Goal: Task Accomplishment & Management: Use online tool/utility

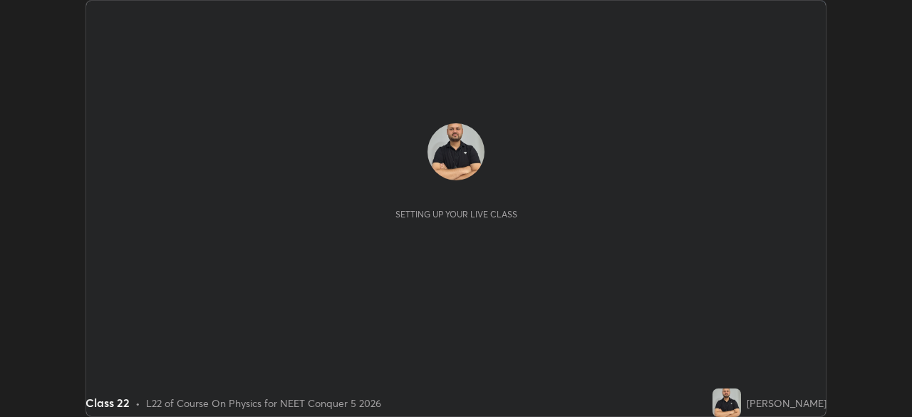
scroll to position [417, 911]
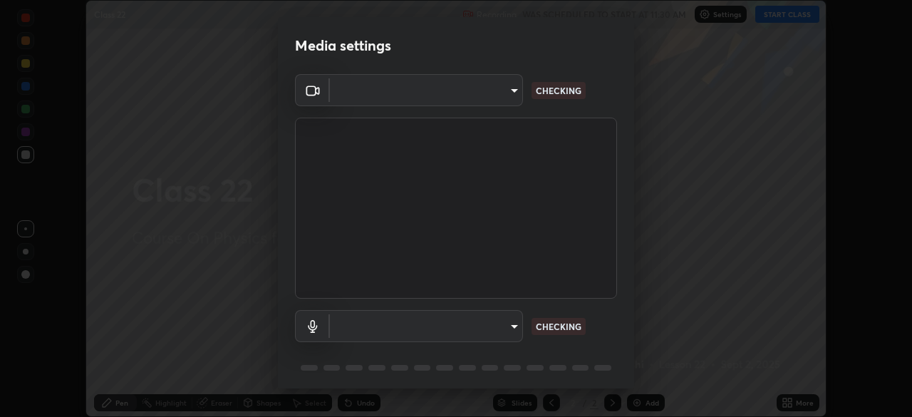
type input "6de8c8c8c69a591e8c739c30eda71f68b62f532a13bcefb910f5f36625bfec2e"
type input "communications"
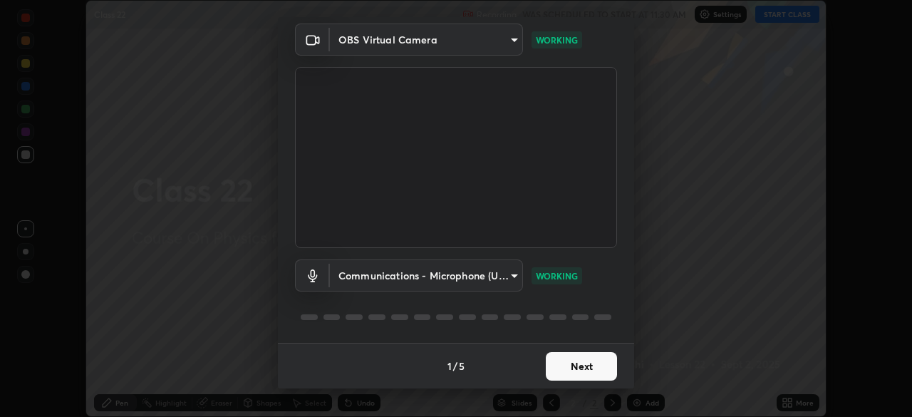
click at [582, 370] on button "Next" at bounding box center [581, 366] width 71 height 28
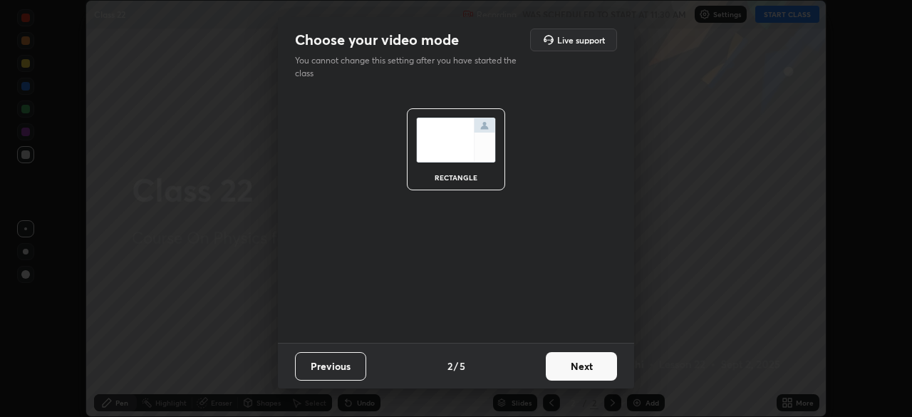
click at [576, 372] on button "Next" at bounding box center [581, 366] width 71 height 28
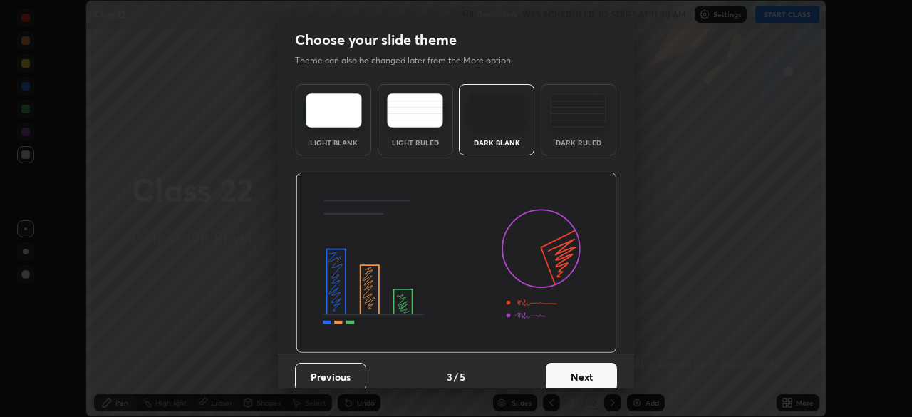
click at [588, 369] on button "Next" at bounding box center [581, 377] width 71 height 28
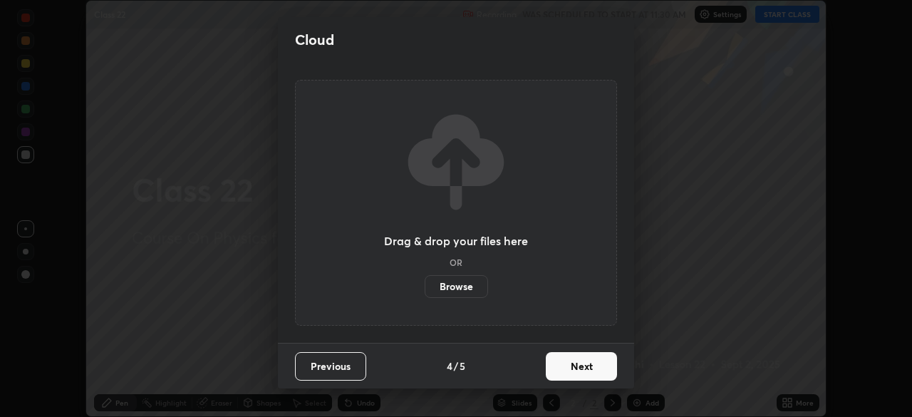
click at [578, 361] on button "Next" at bounding box center [581, 366] width 71 height 28
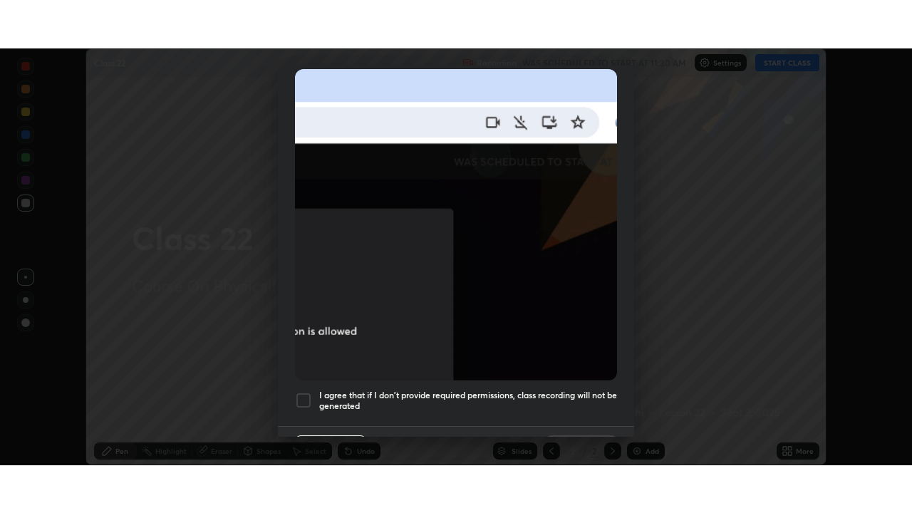
scroll to position [341, 0]
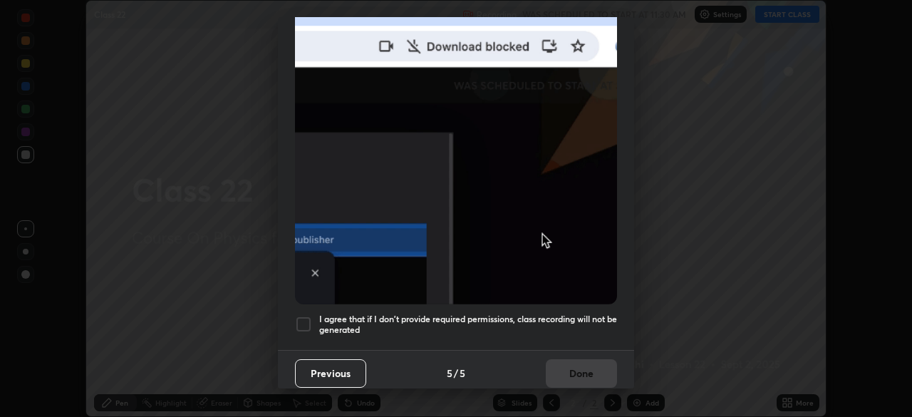
click at [306, 316] on div at bounding box center [303, 324] width 17 height 17
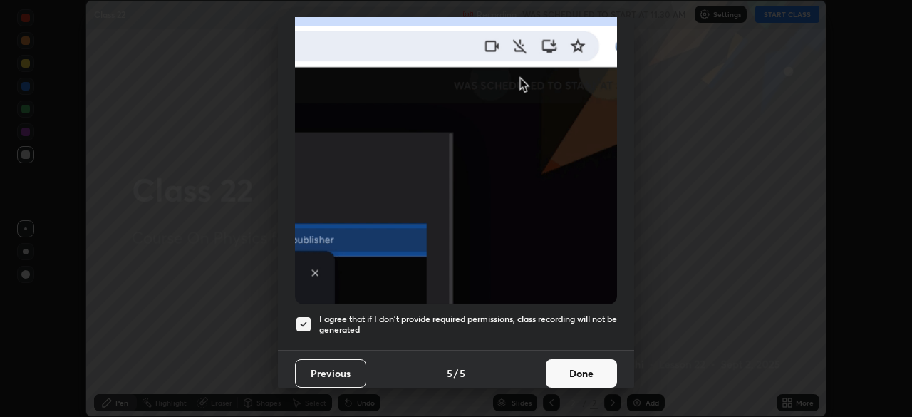
click at [584, 365] on button "Done" at bounding box center [581, 373] width 71 height 28
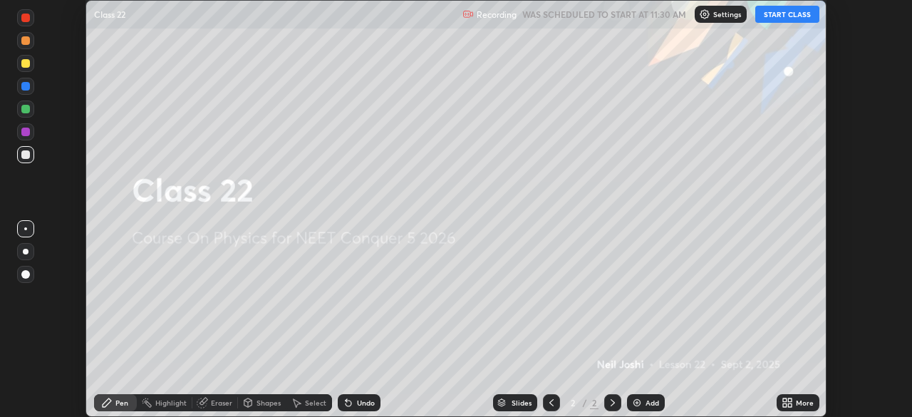
click at [784, 16] on button "START CLASS" at bounding box center [787, 14] width 64 height 17
click at [645, 397] on div "Add" at bounding box center [646, 402] width 38 height 17
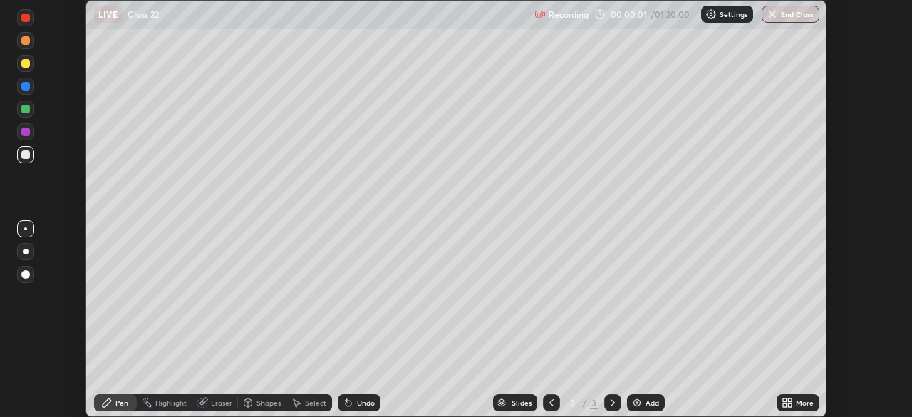
click at [788, 400] on icon at bounding box center [790, 400] width 4 height 4
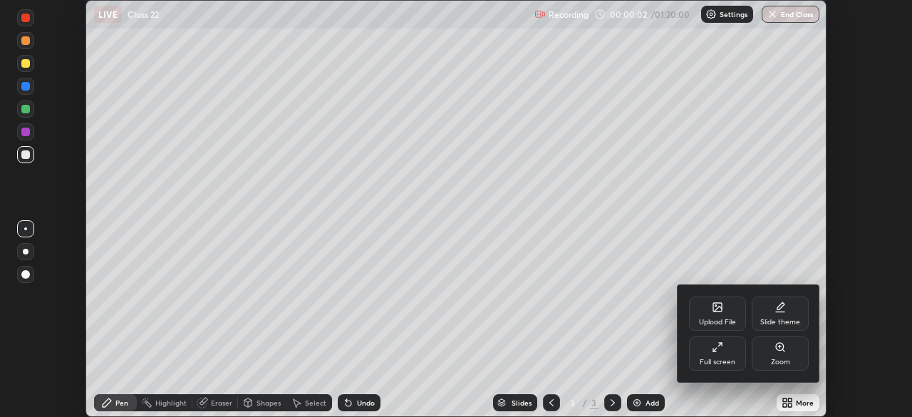
click at [702, 353] on div "Full screen" at bounding box center [717, 353] width 57 height 34
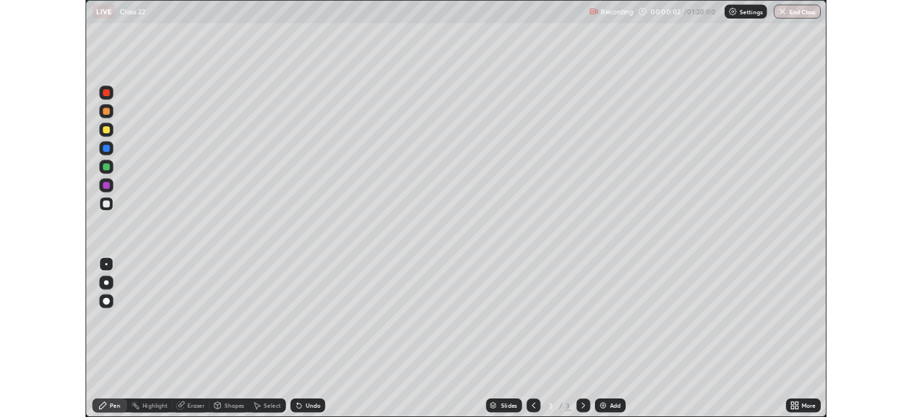
scroll to position [513, 912]
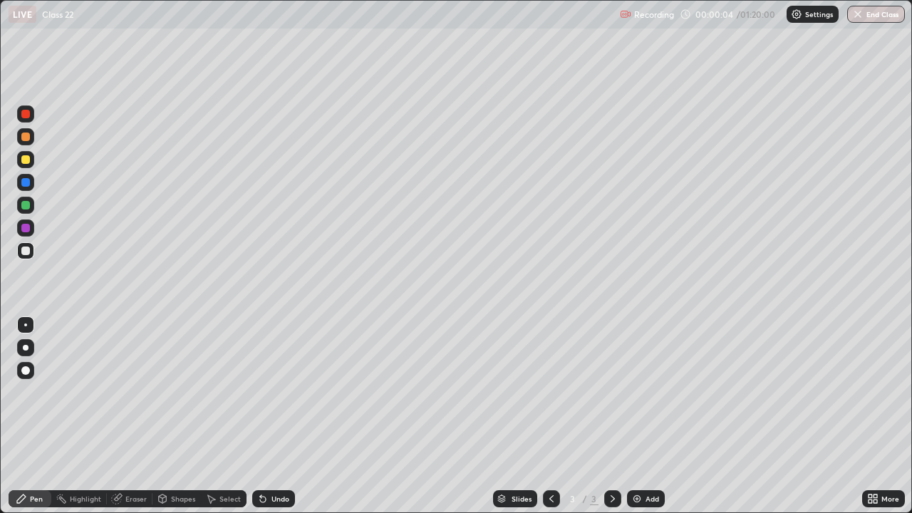
click at [26, 348] on div at bounding box center [26, 348] width 6 height 6
click at [29, 161] on div at bounding box center [25, 159] width 9 height 9
click at [28, 162] on div at bounding box center [25, 159] width 9 height 9
click at [26, 251] on div at bounding box center [25, 250] width 9 height 9
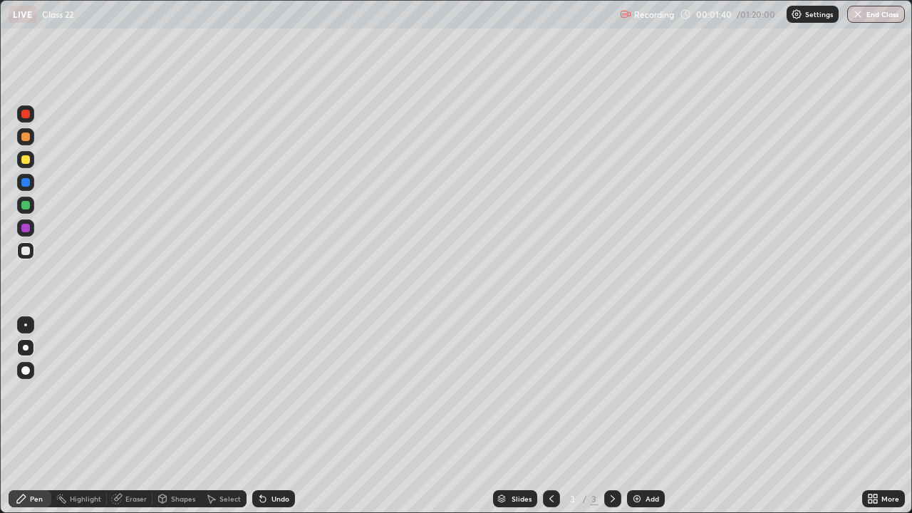
click at [271, 416] on div "Undo" at bounding box center [280, 498] width 18 height 7
click at [274, 416] on div "Undo" at bounding box center [273, 498] width 43 height 17
click at [286, 416] on div "Undo" at bounding box center [280, 498] width 18 height 7
click at [286, 416] on div "Undo" at bounding box center [273, 498] width 43 height 17
click at [283, 416] on div "Undo" at bounding box center [273, 498] width 43 height 17
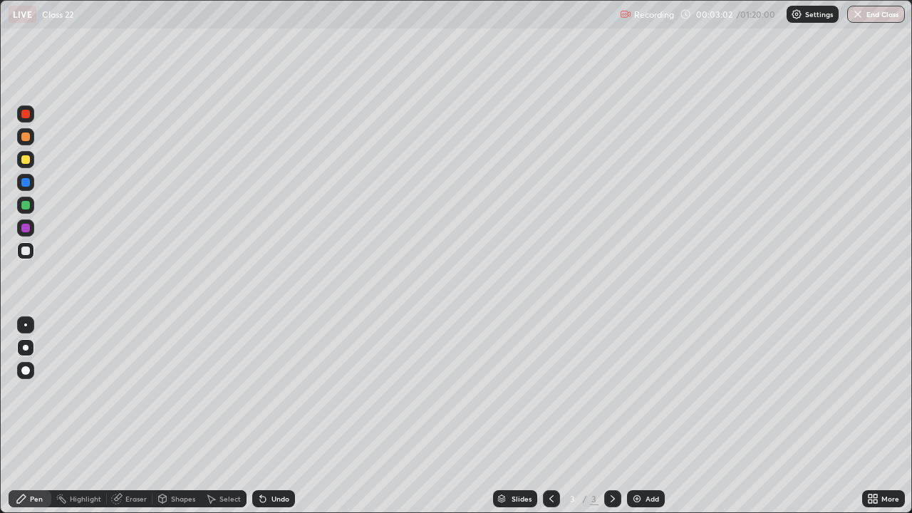
click at [26, 160] on div at bounding box center [25, 159] width 9 height 9
click at [23, 161] on div at bounding box center [25, 159] width 9 height 9
click at [24, 202] on div at bounding box center [25, 205] width 9 height 9
click at [25, 228] on div at bounding box center [25, 228] width 9 height 9
click at [26, 159] on div at bounding box center [25, 159] width 9 height 9
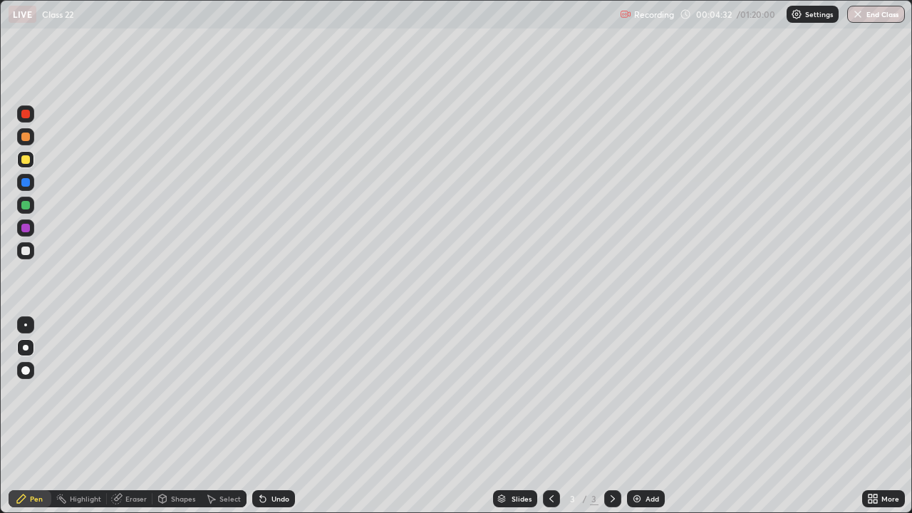
click at [24, 222] on div at bounding box center [25, 227] width 17 height 17
click at [26, 208] on div at bounding box center [25, 205] width 9 height 9
click at [25, 157] on div at bounding box center [25, 159] width 9 height 9
click at [23, 159] on div at bounding box center [25, 159] width 9 height 9
click at [643, 416] on div "Add" at bounding box center [646, 498] width 38 height 17
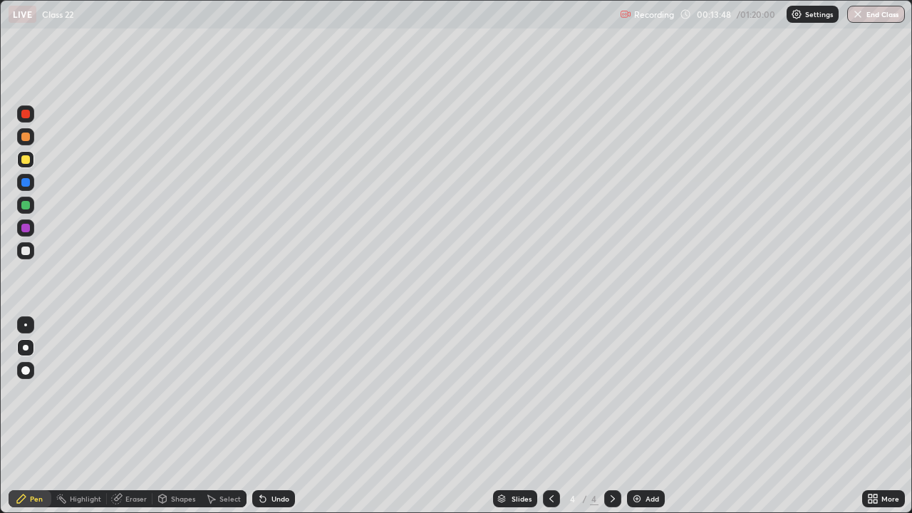
click at [26, 251] on div at bounding box center [25, 250] width 9 height 9
click at [26, 254] on div at bounding box center [25, 250] width 9 height 9
click at [28, 203] on div at bounding box center [25, 205] width 9 height 9
click at [277, 416] on div "Undo" at bounding box center [273, 498] width 43 height 17
click at [24, 157] on div at bounding box center [25, 159] width 9 height 9
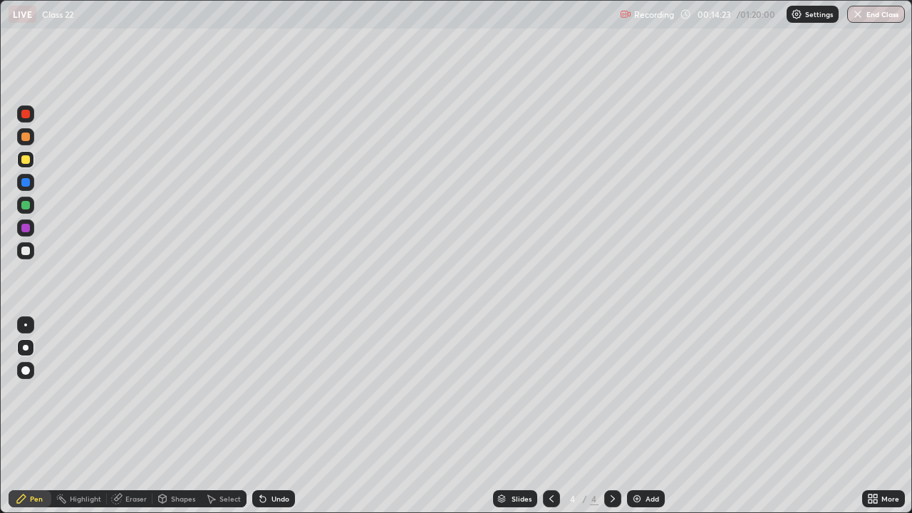
click at [26, 114] on div at bounding box center [25, 114] width 9 height 9
click at [28, 116] on div at bounding box center [25, 114] width 9 height 9
click at [280, 416] on div "Undo" at bounding box center [280, 498] width 18 height 7
click at [284, 416] on div "Undo" at bounding box center [280, 498] width 18 height 7
click at [288, 416] on div "Undo" at bounding box center [273, 498] width 43 height 17
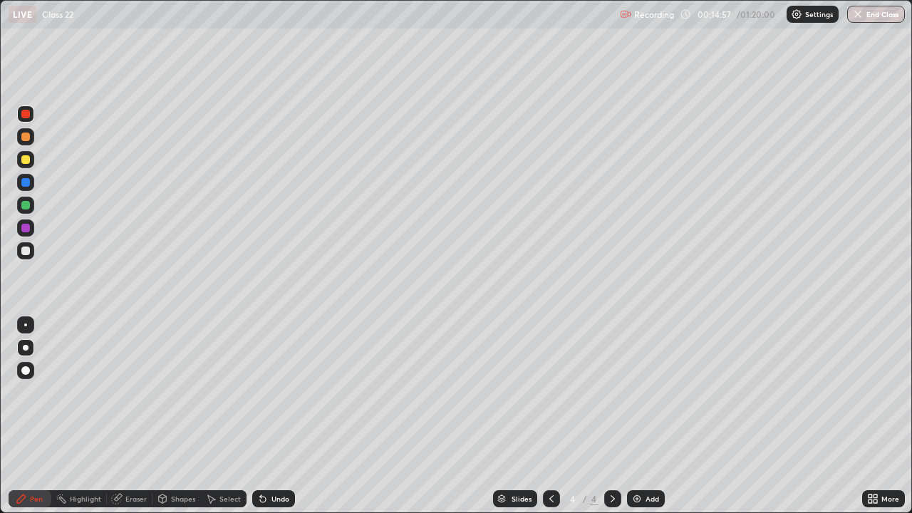
click at [29, 162] on div at bounding box center [25, 159] width 9 height 9
click at [29, 160] on div at bounding box center [25, 159] width 9 height 9
click at [26, 159] on div at bounding box center [25, 159] width 9 height 9
click at [26, 183] on div at bounding box center [25, 182] width 9 height 9
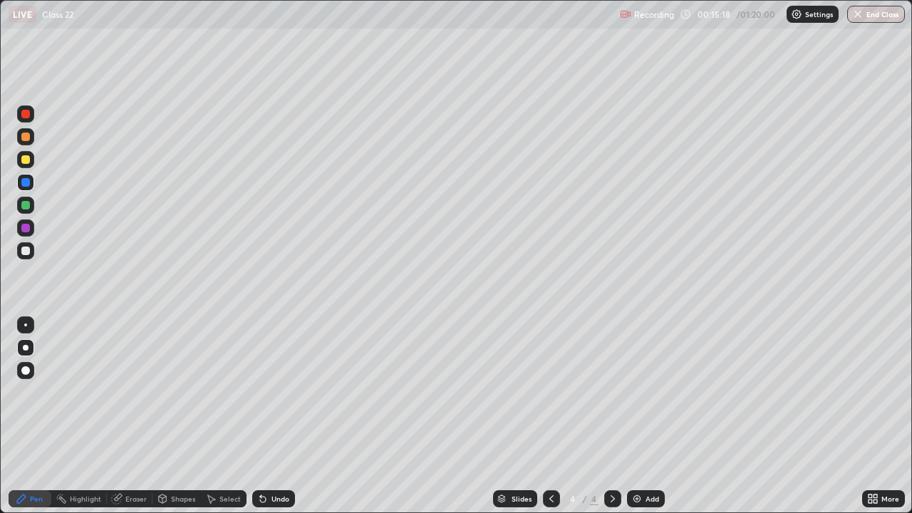
click at [26, 228] on div at bounding box center [25, 228] width 9 height 9
click at [28, 224] on div at bounding box center [25, 228] width 9 height 9
click at [28, 165] on div at bounding box center [25, 159] width 17 height 17
click at [27, 162] on div at bounding box center [25, 159] width 9 height 9
click at [273, 416] on div "Undo" at bounding box center [280, 498] width 18 height 7
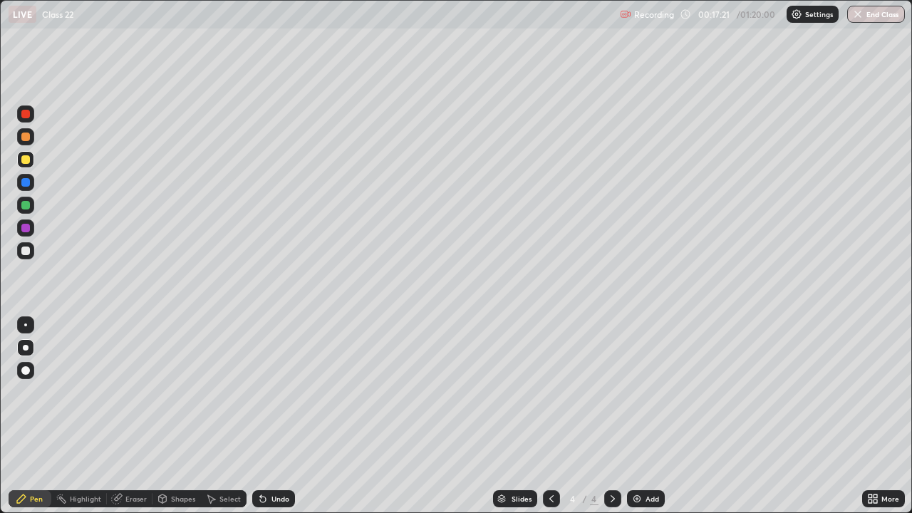
click at [90, 416] on div "Highlight" at bounding box center [79, 498] width 56 height 17
click at [36, 416] on div "Pen" at bounding box center [36, 498] width 13 height 7
click at [23, 252] on div at bounding box center [25, 250] width 9 height 9
click at [28, 163] on div at bounding box center [25, 159] width 9 height 9
click at [653, 416] on div "Add" at bounding box center [652, 498] width 14 height 7
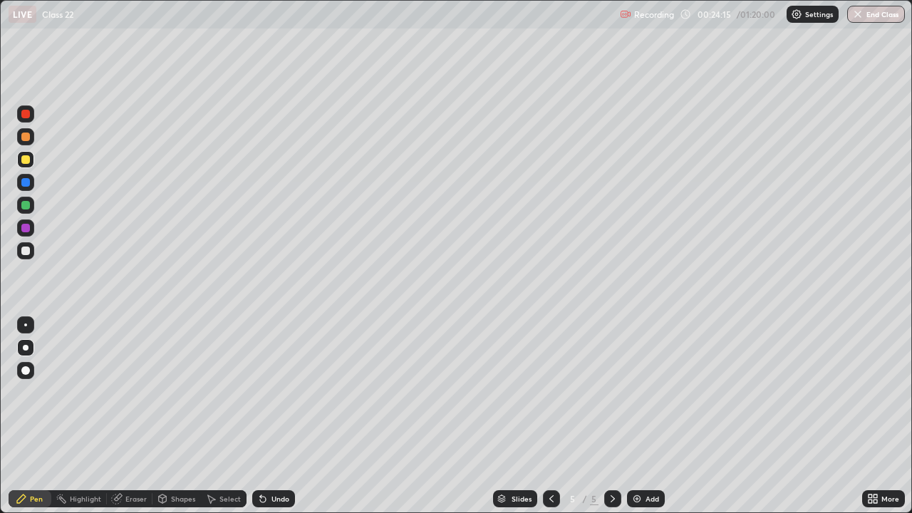
click at [278, 416] on div "Undo" at bounding box center [280, 498] width 18 height 7
click at [24, 204] on div at bounding box center [25, 205] width 9 height 9
click at [27, 202] on div at bounding box center [25, 205] width 9 height 9
click at [29, 115] on div at bounding box center [25, 114] width 9 height 9
click at [266, 416] on div "Undo" at bounding box center [273, 498] width 43 height 17
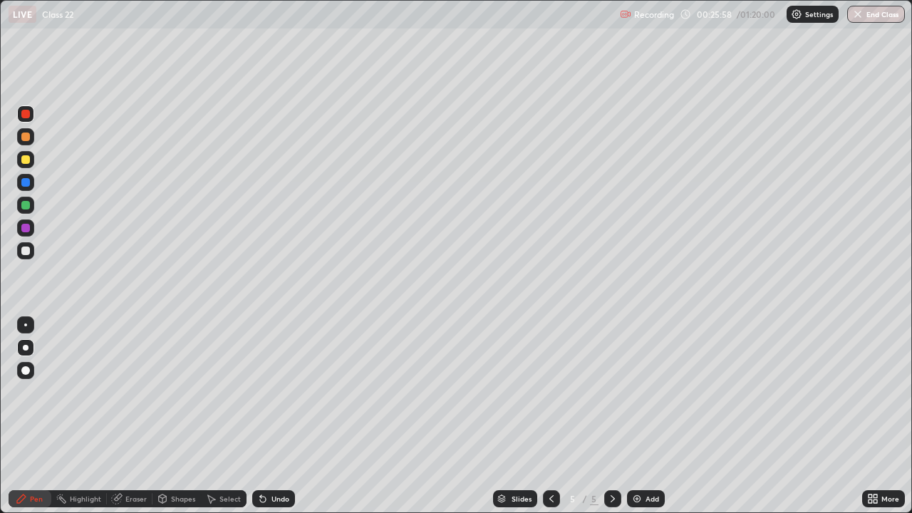
click at [26, 229] on div at bounding box center [25, 228] width 9 height 9
click at [25, 229] on div at bounding box center [25, 228] width 9 height 9
click at [23, 229] on div at bounding box center [25, 228] width 9 height 9
click at [31, 251] on div at bounding box center [25, 250] width 17 height 17
click at [642, 416] on div "Add" at bounding box center [646, 498] width 38 height 17
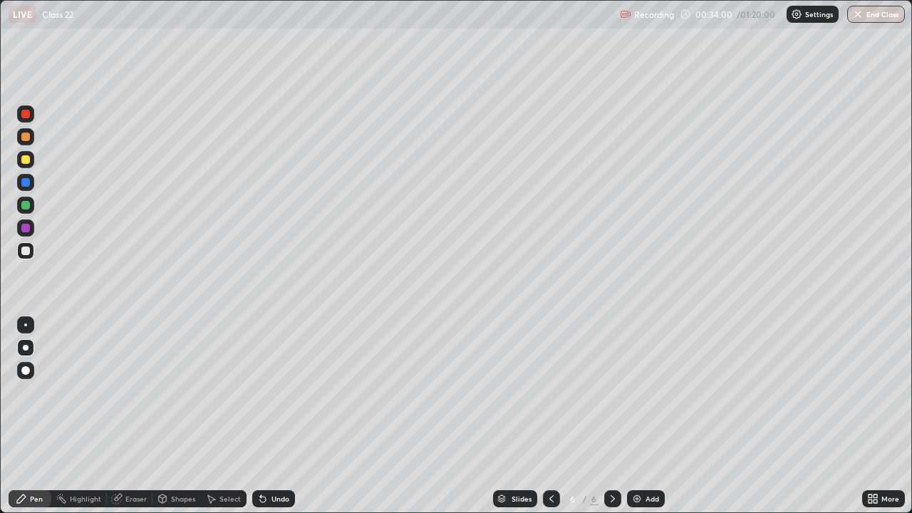
click at [26, 157] on div at bounding box center [25, 159] width 9 height 9
click at [26, 225] on div at bounding box center [25, 228] width 9 height 9
click at [27, 202] on div at bounding box center [25, 205] width 9 height 9
click at [277, 416] on div "Undo" at bounding box center [280, 498] width 18 height 7
click at [283, 416] on div "Undo" at bounding box center [280, 498] width 18 height 7
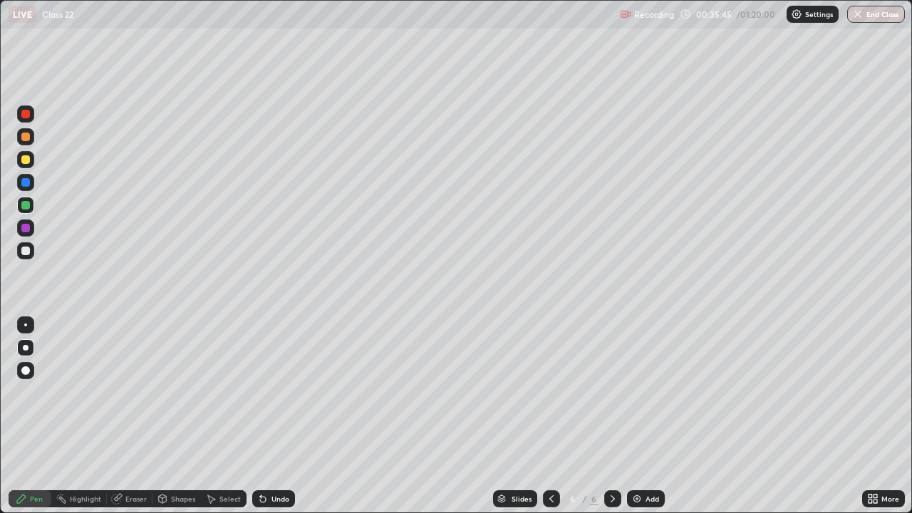
click at [26, 113] on div at bounding box center [25, 114] width 9 height 9
click at [281, 416] on div "Undo" at bounding box center [280, 498] width 18 height 7
click at [28, 156] on div at bounding box center [25, 159] width 9 height 9
click at [26, 160] on div at bounding box center [25, 159] width 9 height 9
click at [265, 416] on div "Undo" at bounding box center [273, 498] width 43 height 17
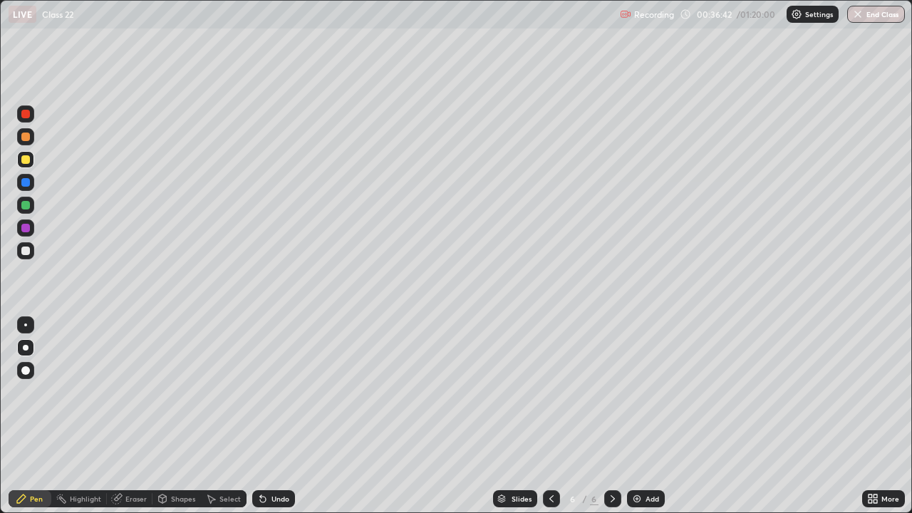
click at [270, 416] on div "Undo" at bounding box center [273, 498] width 43 height 17
click at [643, 416] on div "Add" at bounding box center [646, 498] width 38 height 17
click at [26, 114] on div at bounding box center [25, 114] width 9 height 9
click at [23, 113] on div at bounding box center [25, 114] width 9 height 9
click at [25, 205] on div at bounding box center [25, 205] width 9 height 9
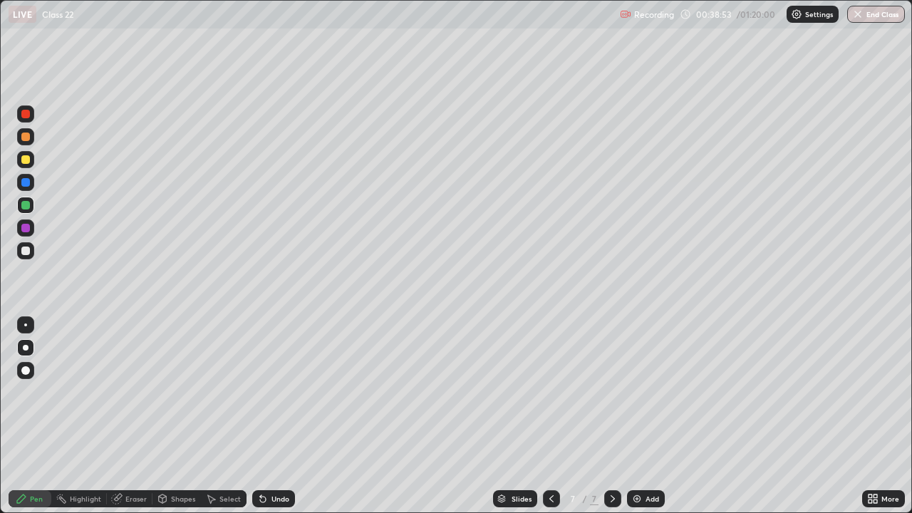
click at [24, 205] on div at bounding box center [25, 205] width 9 height 9
click at [24, 160] on div at bounding box center [25, 159] width 9 height 9
click at [277, 416] on div "Undo" at bounding box center [280, 498] width 18 height 7
click at [269, 416] on div "Undo" at bounding box center [273, 498] width 43 height 17
click at [268, 416] on div "Undo" at bounding box center [273, 498] width 43 height 17
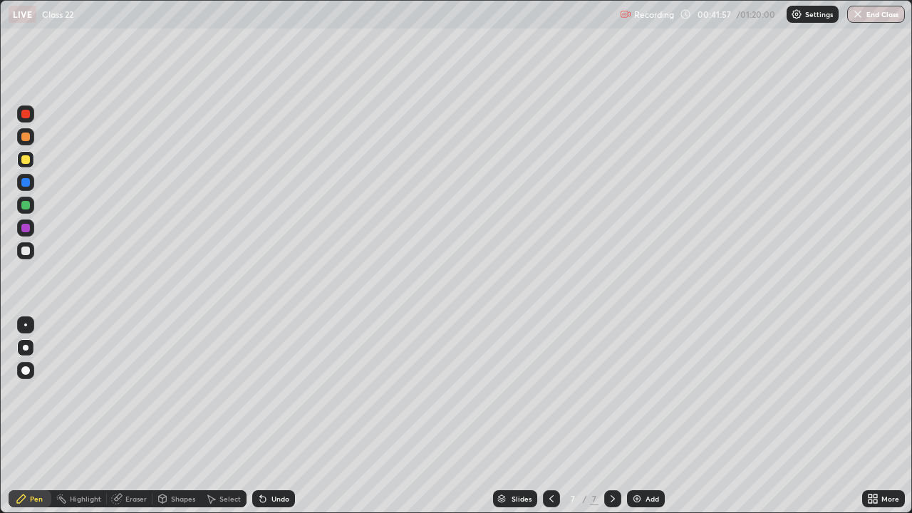
click at [286, 416] on div "Undo" at bounding box center [273, 498] width 43 height 17
click at [142, 416] on div "Eraser" at bounding box center [135, 498] width 21 height 7
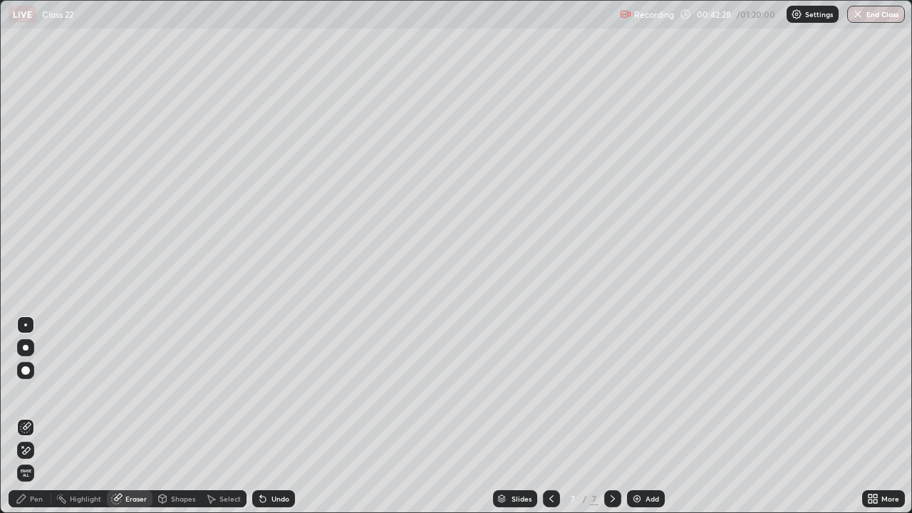
click at [31, 416] on div "Pen" at bounding box center [30, 498] width 43 height 17
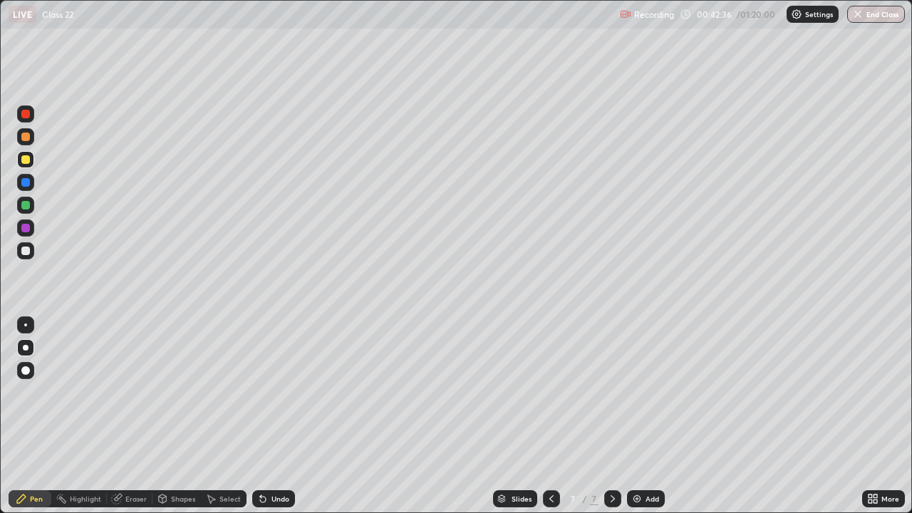
click at [27, 232] on div at bounding box center [25, 228] width 9 height 9
click at [25, 231] on div at bounding box center [25, 228] width 9 height 9
click at [28, 115] on div at bounding box center [25, 114] width 9 height 9
click at [21, 110] on div at bounding box center [25, 114] width 9 height 9
click at [646, 416] on div "Add" at bounding box center [652, 498] width 14 height 7
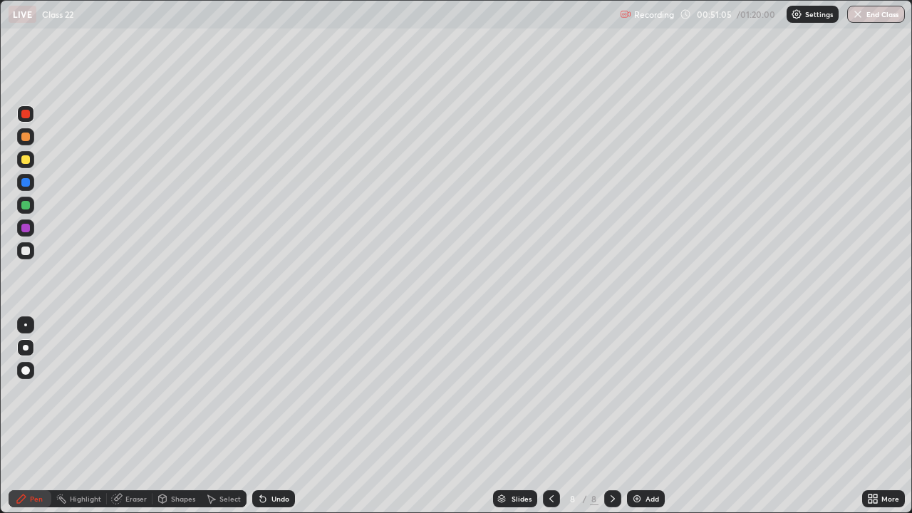
click at [27, 161] on div at bounding box center [25, 159] width 9 height 9
click at [27, 203] on div at bounding box center [25, 205] width 9 height 9
click at [25, 204] on div at bounding box center [25, 205] width 9 height 9
click at [27, 112] on div at bounding box center [25, 114] width 9 height 9
click at [25, 182] on div at bounding box center [25, 182] width 9 height 9
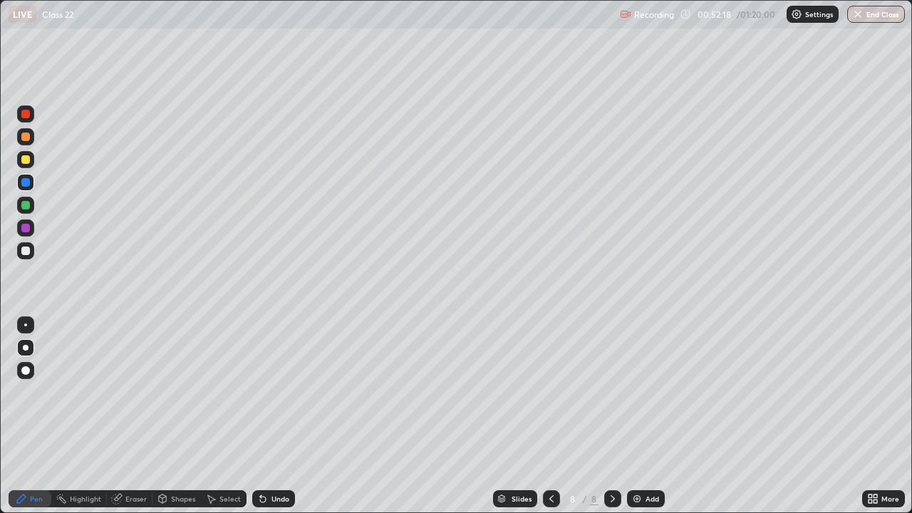
click at [32, 155] on div at bounding box center [25, 159] width 17 height 17
click at [26, 162] on div at bounding box center [25, 159] width 9 height 9
click at [277, 416] on div "Undo" at bounding box center [273, 498] width 43 height 17
click at [33, 204] on div at bounding box center [25, 205] width 17 height 17
click at [26, 203] on div at bounding box center [25, 205] width 9 height 9
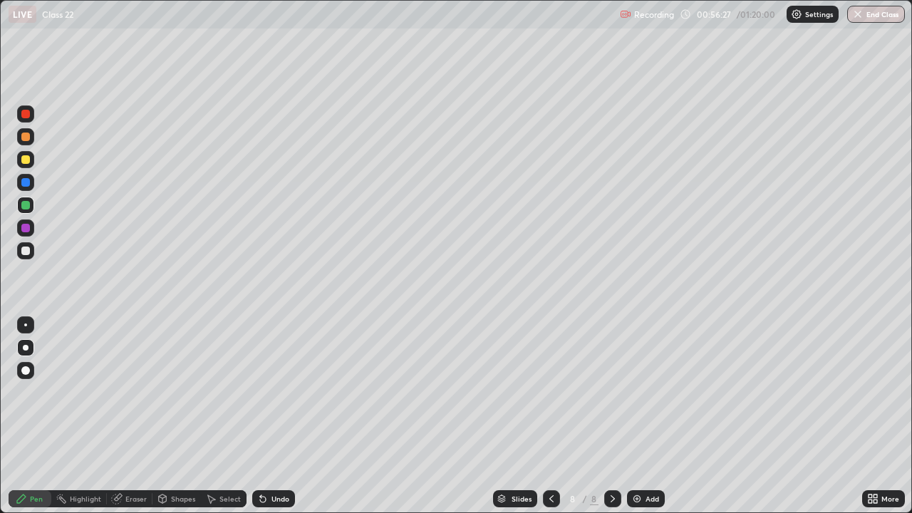
click at [639, 416] on div "Add" at bounding box center [646, 498] width 38 height 17
click at [27, 160] on div at bounding box center [25, 159] width 9 height 9
click at [276, 416] on div "Undo" at bounding box center [280, 498] width 18 height 7
click at [260, 416] on icon at bounding box center [260, 495] width 1 height 1
click at [29, 113] on div at bounding box center [25, 114] width 9 height 9
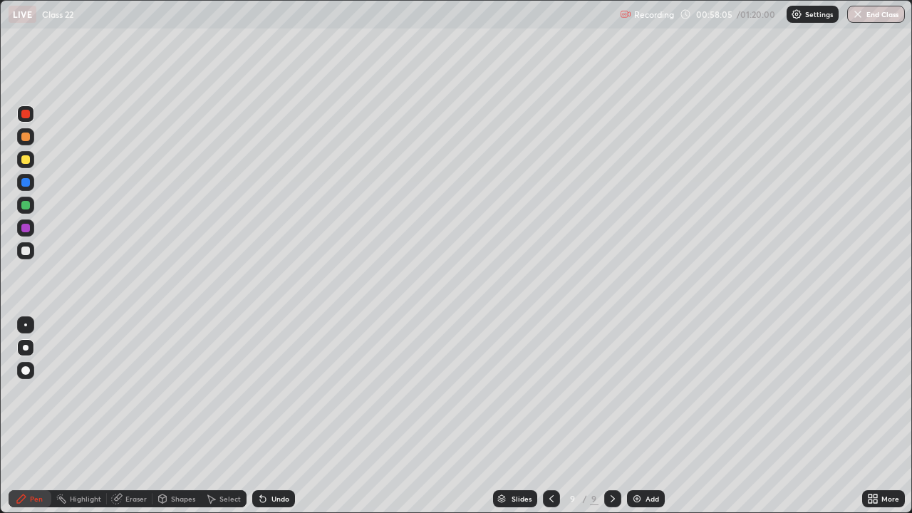
click at [20, 199] on div at bounding box center [25, 205] width 17 height 17
click at [29, 162] on div at bounding box center [25, 159] width 17 height 17
click at [26, 156] on div at bounding box center [25, 159] width 9 height 9
click at [274, 416] on div "Undo" at bounding box center [273, 498] width 43 height 17
click at [271, 416] on div "Undo" at bounding box center [280, 498] width 18 height 7
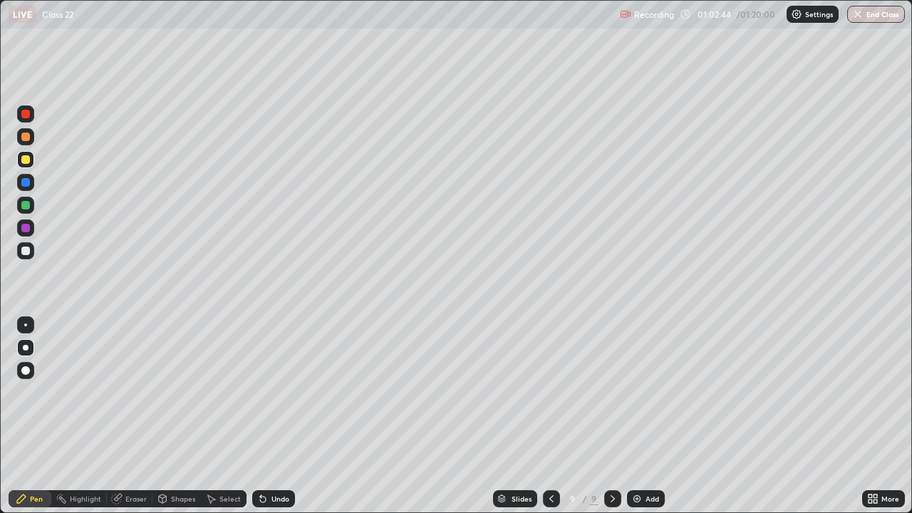
click at [26, 114] on div at bounding box center [25, 114] width 9 height 9
click at [25, 110] on div at bounding box center [25, 114] width 9 height 9
click at [33, 207] on div at bounding box center [25, 205] width 17 height 17
click at [27, 204] on div at bounding box center [25, 205] width 9 height 9
click at [25, 202] on div at bounding box center [25, 205] width 9 height 9
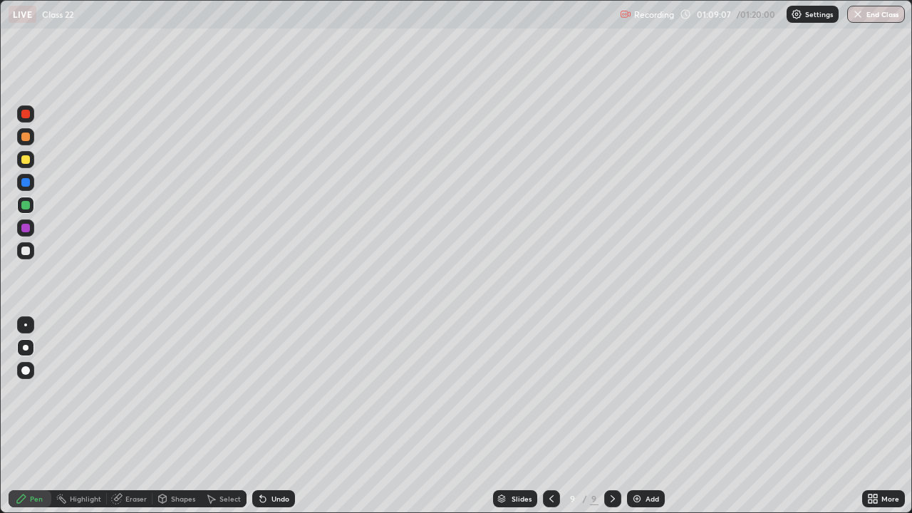
click at [875, 14] on button "End Class" at bounding box center [876, 14] width 58 height 17
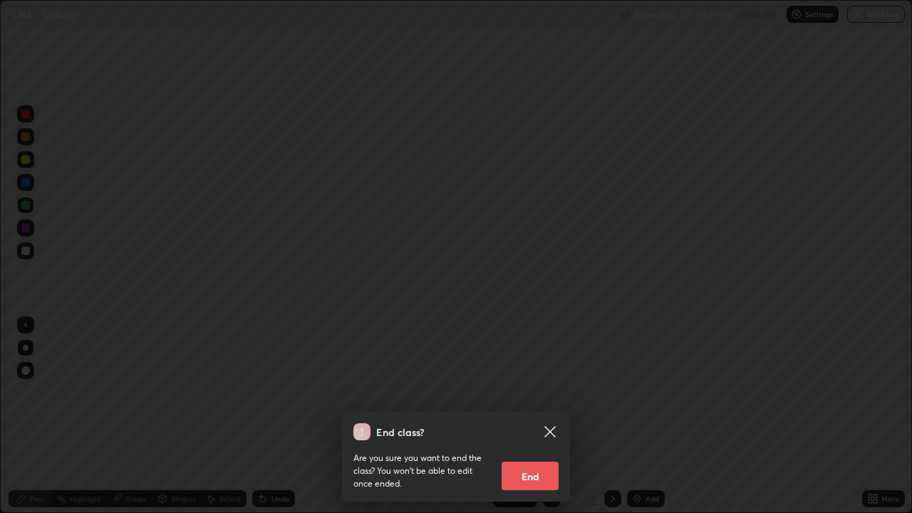
click at [541, 416] on button "End" at bounding box center [529, 476] width 57 height 28
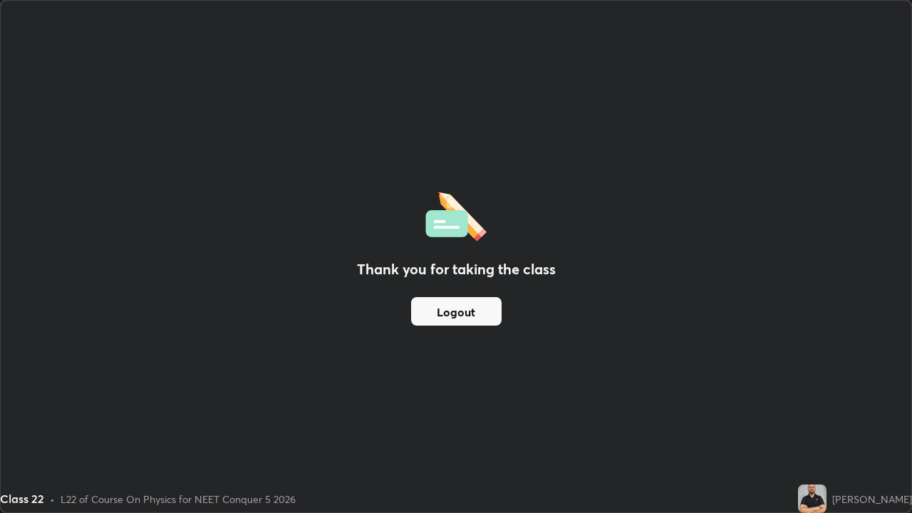
click at [847, 416] on div "Thank you for taking the class Logout" at bounding box center [456, 256] width 910 height 511
click at [849, 416] on div "Thank you for taking the class Logout" at bounding box center [456, 256] width 910 height 511
click at [848, 416] on div "Thank you for taking the class Logout" at bounding box center [456, 256] width 910 height 511
click at [849, 416] on div "Thank you for taking the class Logout" at bounding box center [456, 256] width 910 height 511
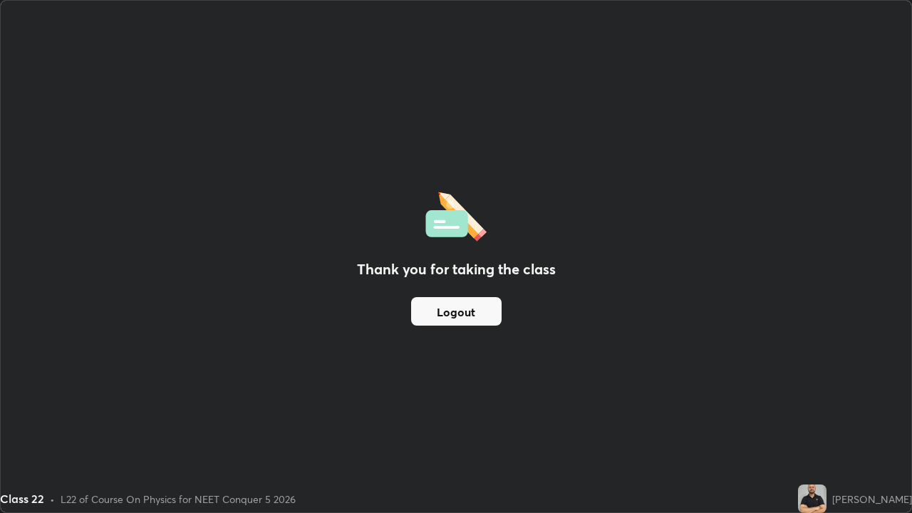
click at [826, 416] on img at bounding box center [812, 498] width 28 height 28
click at [878, 416] on div "[PERSON_NAME]" at bounding box center [872, 499] width 80 height 15
click at [481, 310] on button "Logout" at bounding box center [456, 311] width 90 height 28
click at [470, 312] on button "Logout" at bounding box center [456, 311] width 90 height 28
click at [473, 310] on button "Logout" at bounding box center [456, 311] width 90 height 28
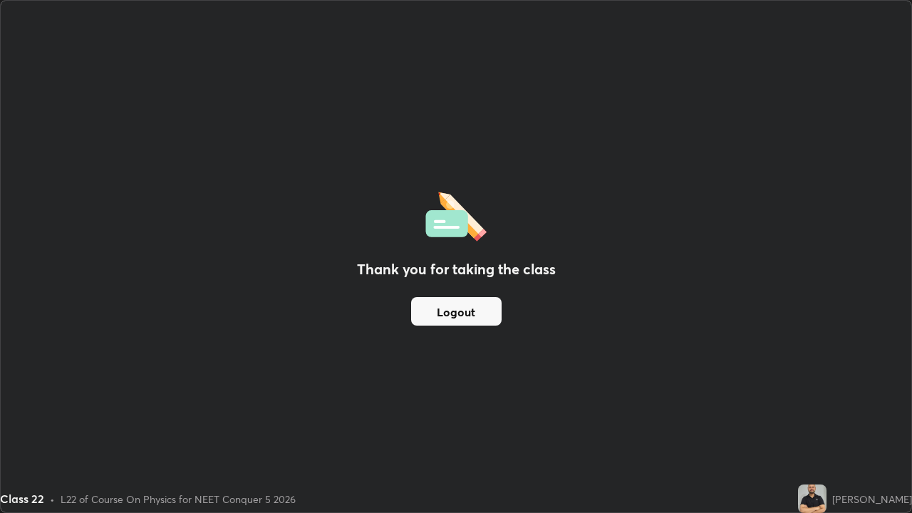
click at [474, 309] on button "Logout" at bounding box center [456, 311] width 90 height 28
click at [476, 309] on button "Logout" at bounding box center [456, 311] width 90 height 28
click at [754, 315] on div "Thank you for taking the class Logout" at bounding box center [456, 256] width 910 height 511
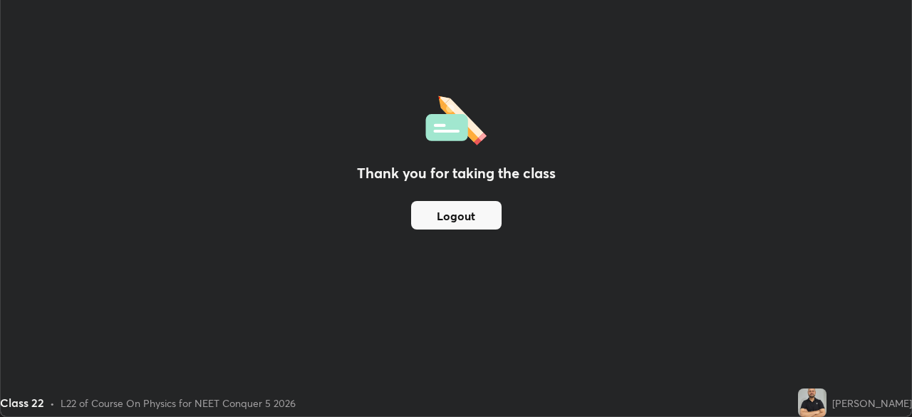
scroll to position [70817, 70321]
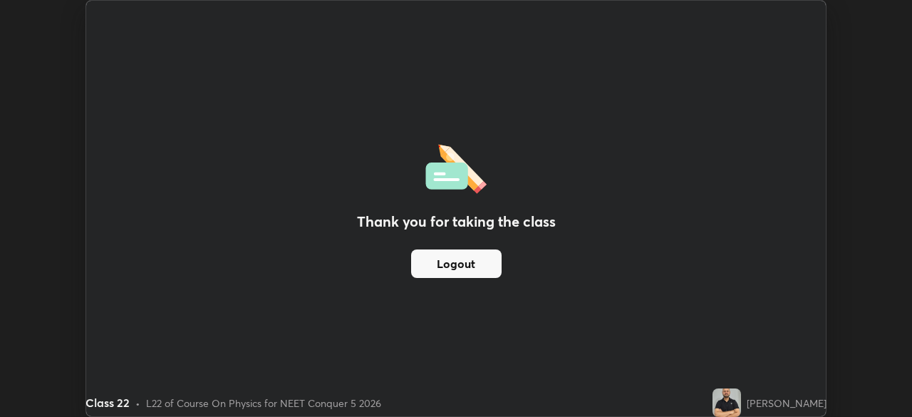
click at [477, 261] on button "Logout" at bounding box center [456, 263] width 90 height 28
click at [463, 263] on button "Logout" at bounding box center [456, 263] width 90 height 28
